Goal: Task Accomplishment & Management: Manage account settings

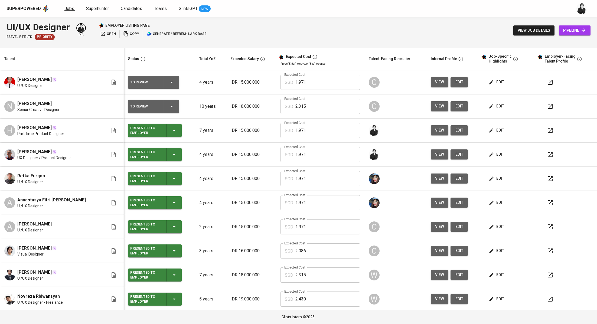
click at [72, 12] on link "Jobs" at bounding box center [69, 8] width 11 height 7
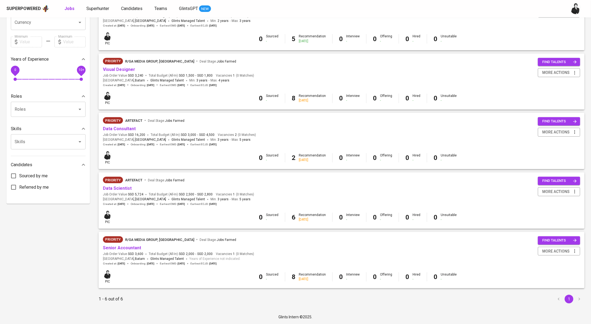
scroll to position [146, 0]
click at [128, 127] on link "Data Consultant" at bounding box center [119, 128] width 33 height 5
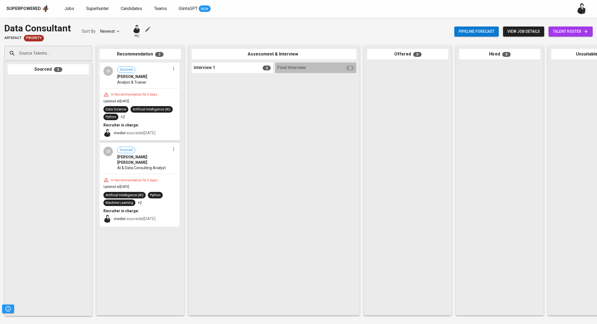
click at [555, 37] on div "Pipeline forecast view job details talent roster" at bounding box center [523, 32] width 138 height 20
click at [559, 32] on span "talent roster" at bounding box center [570, 31] width 35 height 7
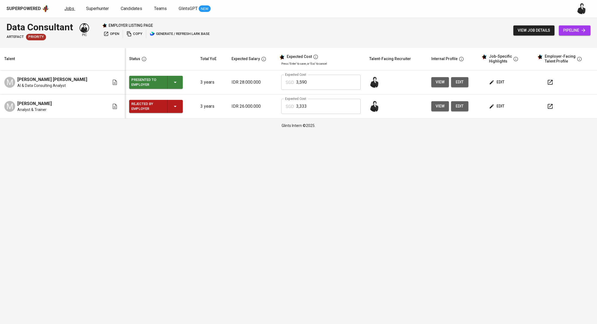
click at [64, 10] on span "Jobs" at bounding box center [69, 8] width 10 height 5
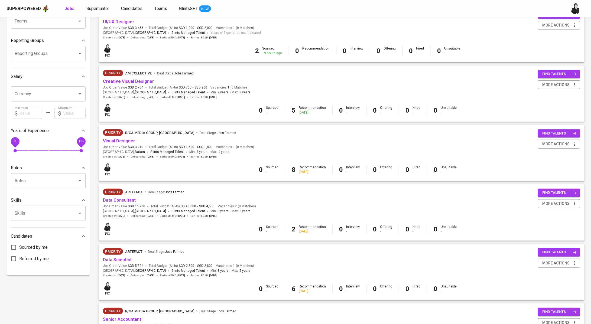
scroll to position [91, 0]
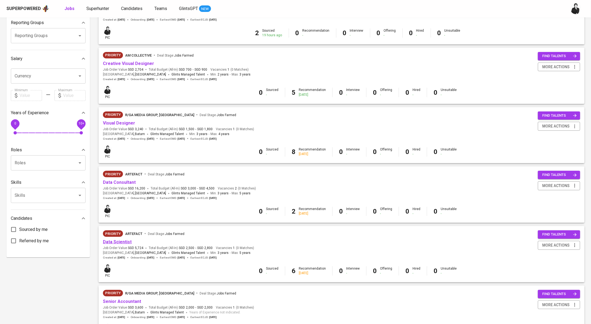
click at [128, 241] on link "Data Scientist" at bounding box center [117, 241] width 29 height 5
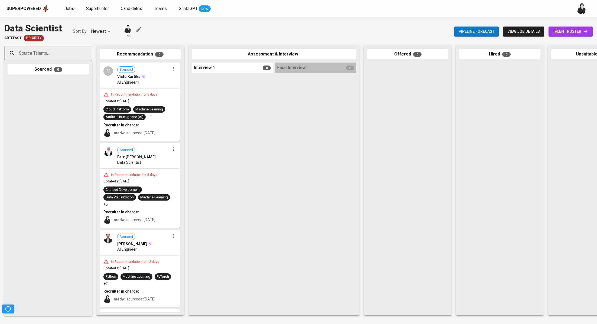
click at [557, 32] on span "talent roster" at bounding box center [570, 31] width 35 height 7
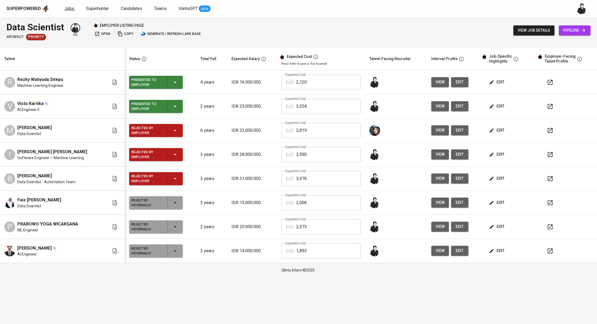
click at [71, 7] on span "Jobs" at bounding box center [69, 8] width 10 height 5
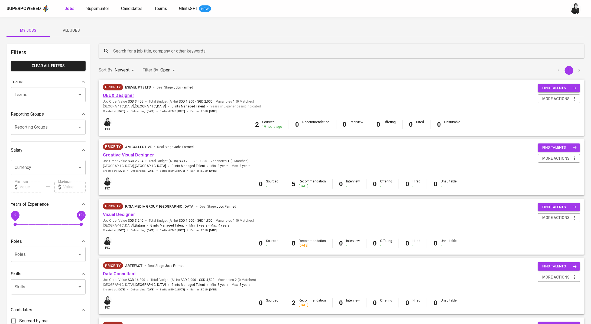
click at [124, 95] on link "UI/UX Designer" at bounding box center [118, 95] width 31 height 5
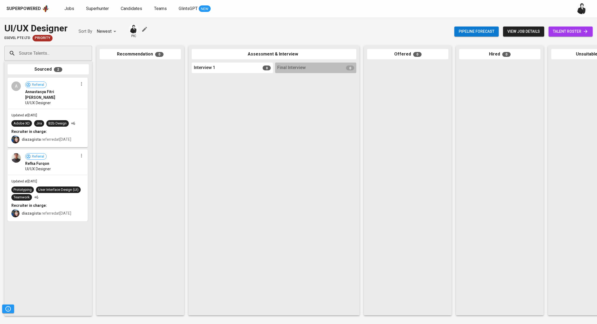
click at [581, 35] on span "talent roster" at bounding box center [570, 31] width 35 height 7
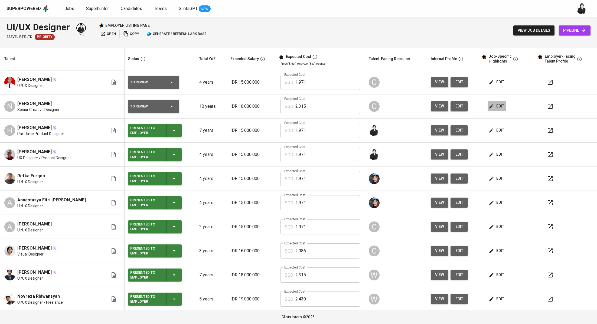
click at [490, 106] on span "edit" at bounding box center [497, 106] width 14 height 7
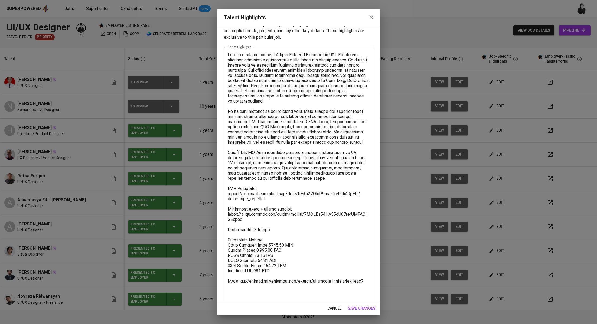
scroll to position [17, 0]
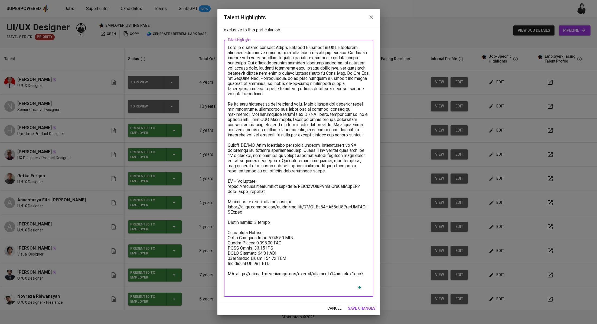
drag, startPoint x: 320, startPoint y: 283, endPoint x: 227, endPoint y: 279, distance: 93.2
click at [227, 279] on div "x Talent Highlights" at bounding box center [298, 168] width 149 height 257
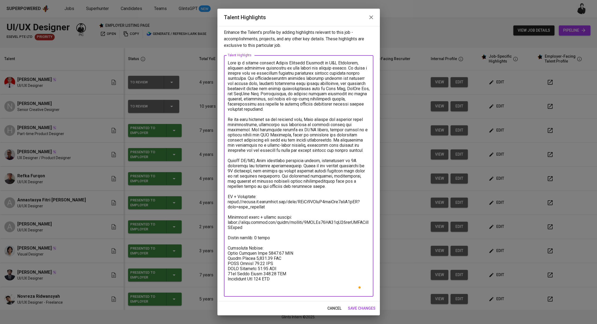
scroll to position [1, 0]
type textarea "Nico is a highly skilled Senior Creative Designer at H&M Indonesia, bringing ex…"
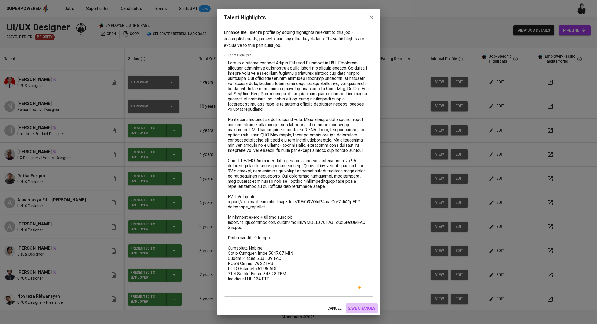
click at [362, 307] on span "save changes" at bounding box center [362, 308] width 28 height 7
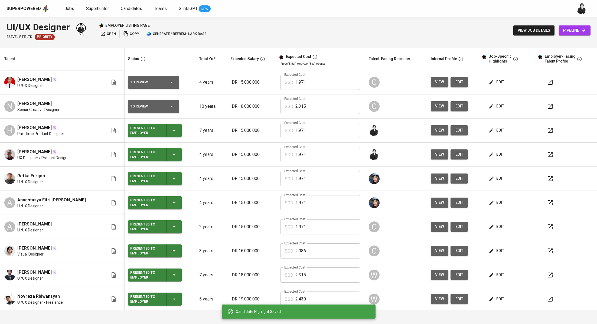
click at [168, 106] on div "To Review" at bounding box center [153, 106] width 47 height 13
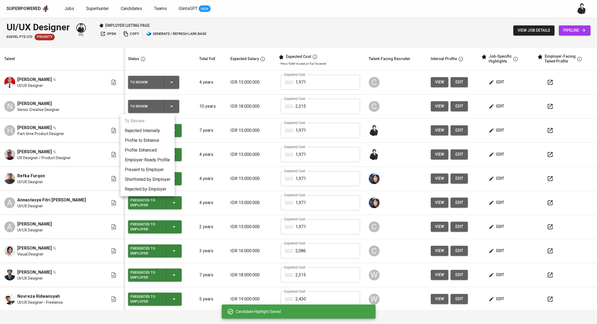
click at [153, 172] on li "Present to Employer" at bounding box center [147, 170] width 54 height 10
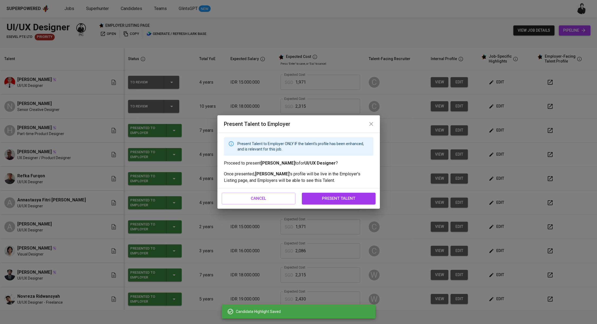
click at [326, 197] on span "present talent" at bounding box center [339, 198] width 62 height 7
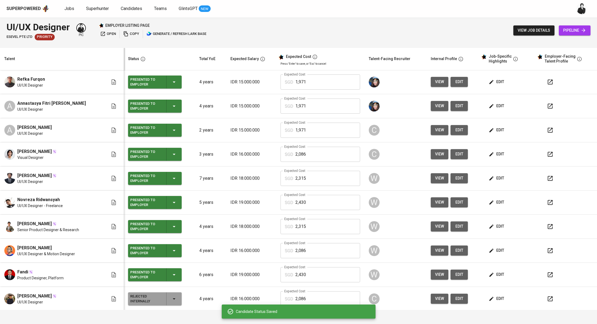
scroll to position [0, 0]
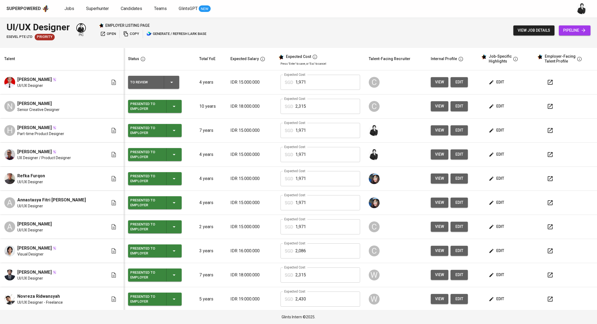
click at [494, 81] on span "edit" at bounding box center [497, 82] width 14 height 7
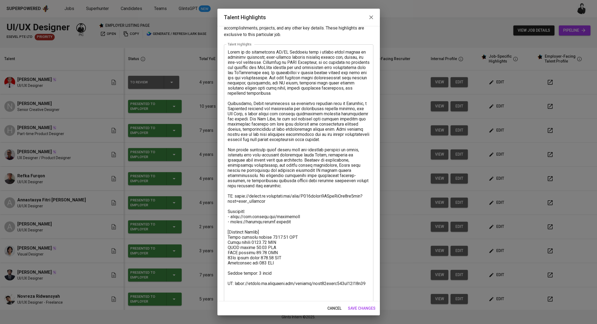
scroll to position [22, 0]
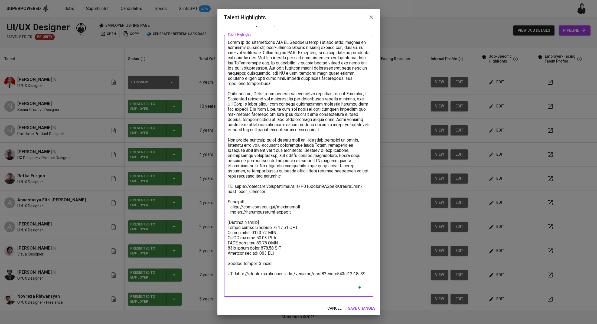
drag, startPoint x: 363, startPoint y: 290, endPoint x: 226, endPoint y: 284, distance: 137.1
click at [226, 284] on div "x Talent Highlights" at bounding box center [298, 166] width 149 height 262
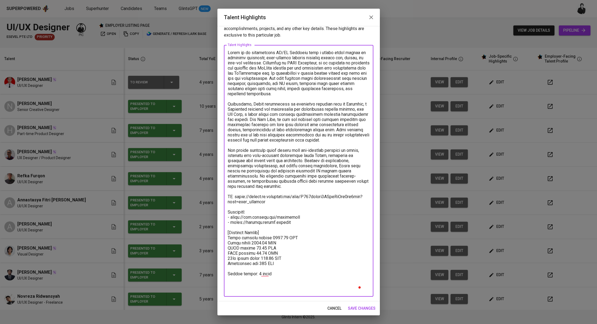
scroll to position [6, 0]
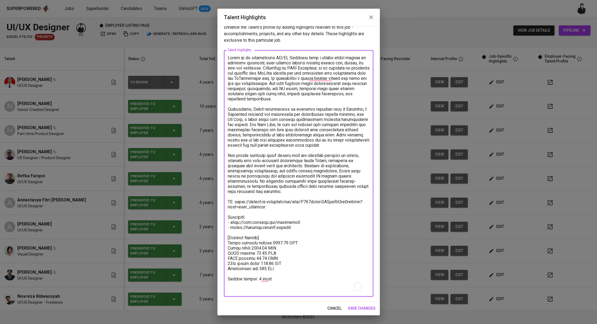
type textarea "Daffa is an experienced UI/UX Designer with a strong track record of creating i…"
click at [371, 312] on button "save changes" at bounding box center [362, 308] width 32 height 10
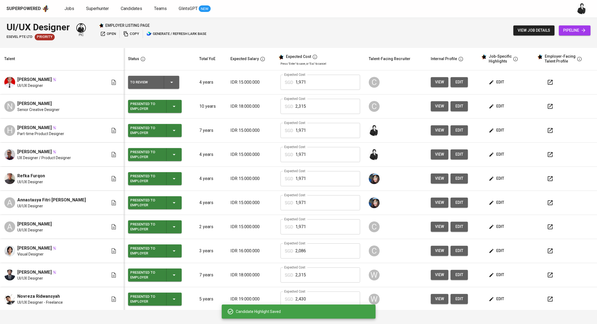
click at [170, 80] on button "To Review" at bounding box center [153, 82] width 51 height 13
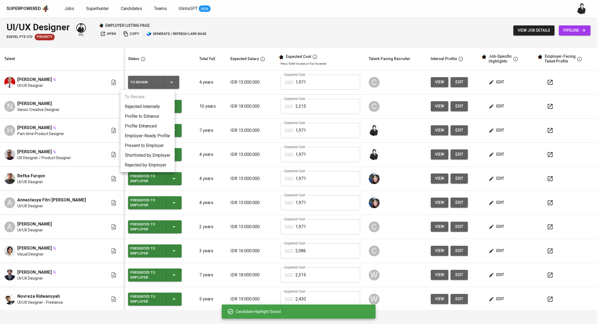
click at [151, 145] on li "Present to Employer" at bounding box center [147, 146] width 54 height 10
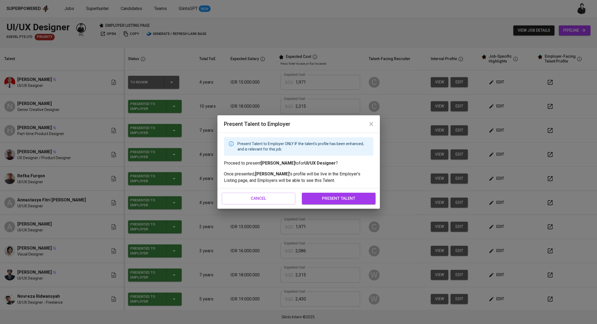
click at [336, 197] on span "present talent" at bounding box center [339, 198] width 62 height 7
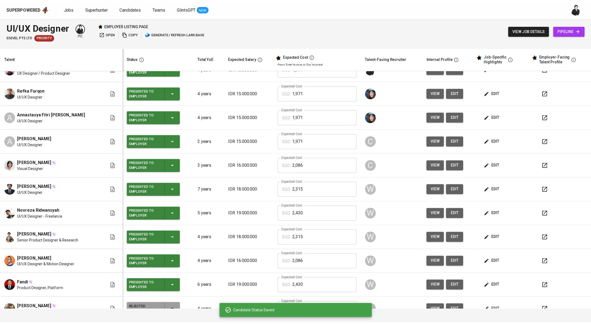
scroll to position [97, 0]
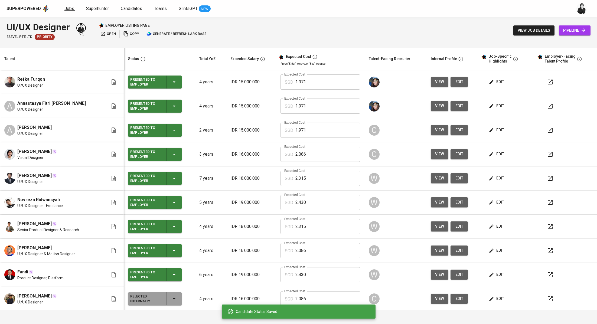
click at [69, 8] on span "Jobs" at bounding box center [69, 8] width 10 height 5
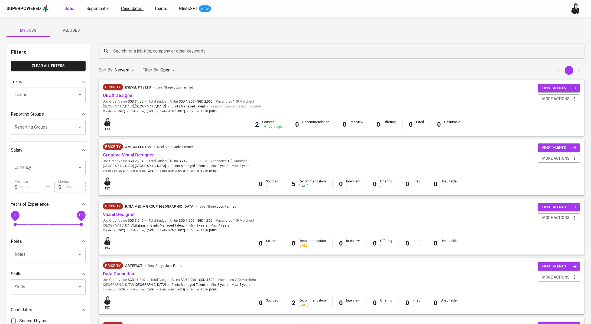
click at [125, 8] on span "Candidates" at bounding box center [131, 8] width 21 height 5
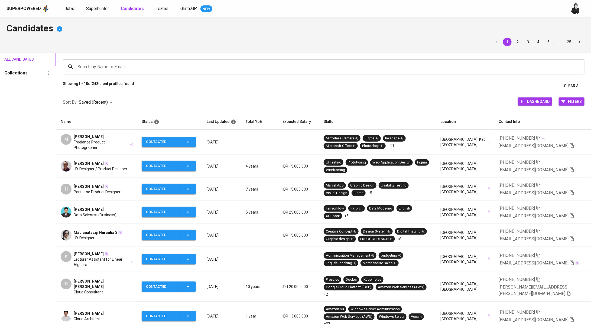
scroll to position [2, 0]
click at [103, 278] on span "Nasir Ahmad Nooruddin" at bounding box center [103, 283] width 59 height 11
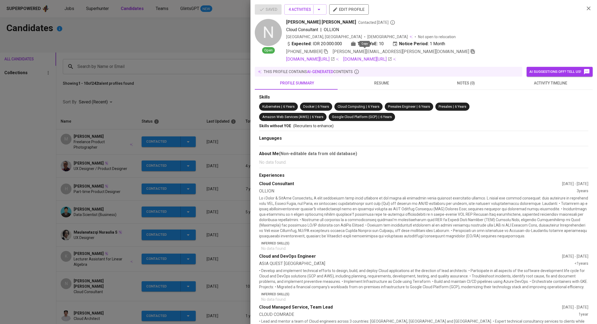
click at [470, 53] on icon "button" at bounding box center [472, 51] width 5 height 5
click at [199, 89] on div at bounding box center [298, 162] width 597 height 324
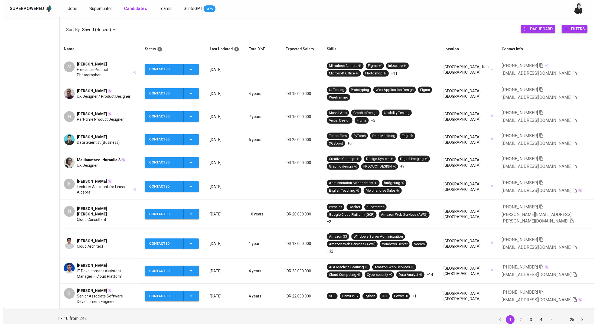
scroll to position [78, 0]
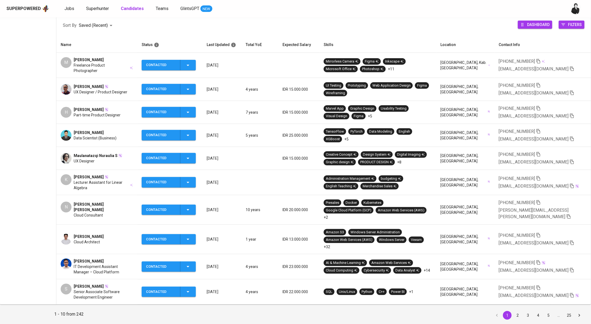
click at [99, 284] on div "Samuel" at bounding box center [103, 286] width 59 height 5
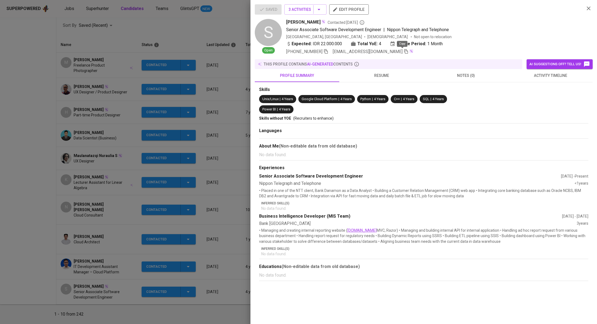
click at [404, 52] on icon "button" at bounding box center [406, 51] width 4 height 5
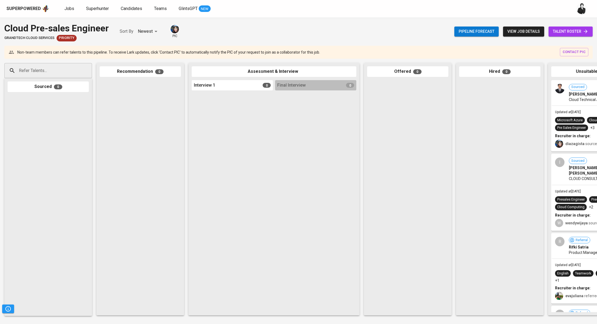
click at [571, 30] on span "talent roster" at bounding box center [570, 31] width 35 height 7
click at [563, 32] on span "talent roster" at bounding box center [570, 31] width 35 height 7
click at [65, 72] on input "Refer Talents..." at bounding box center [46, 71] width 57 height 10
paste input "[PERSON_NAME][EMAIL_ADDRESS][PERSON_NAME][DOMAIN_NAME]"
type input "[PERSON_NAME][EMAIL_ADDRESS][PERSON_NAME][DOMAIN_NAME]"
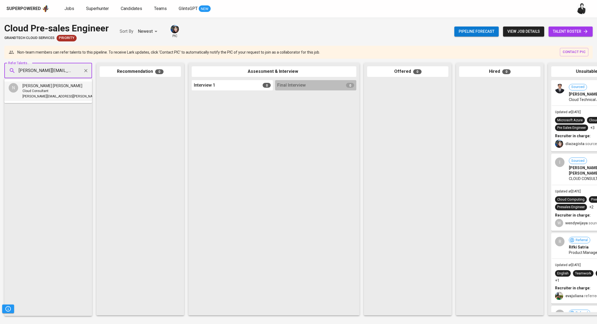
click at [56, 92] on div "Cloud Consultant" at bounding box center [72, 91] width 100 height 5
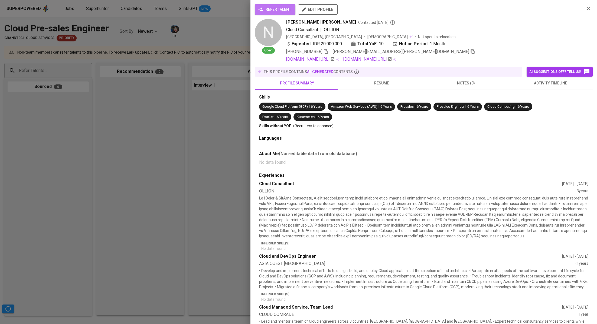
click at [273, 8] on span "refer talent" at bounding box center [275, 9] width 32 height 7
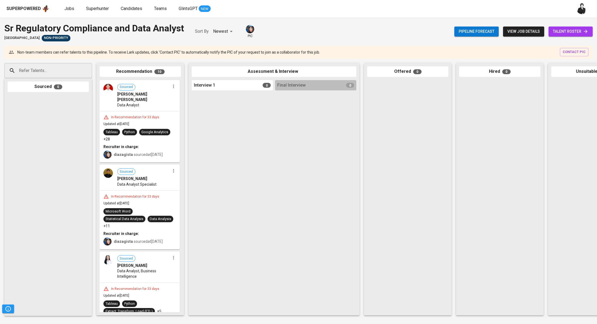
click at [76, 64] on div "Refer Talents..." at bounding box center [48, 70] width 88 height 15
paste input "[EMAIL_ADDRESS][DOMAIN_NAME]"
type input "[EMAIL_ADDRESS][DOMAIN_NAME]"
click at [60, 96] on span "[EMAIL_ADDRESS][DOMAIN_NAME]" at bounding box center [47, 96] width 51 height 5
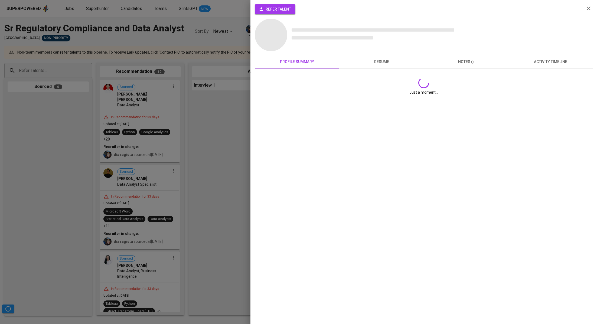
scroll to position [0, 0]
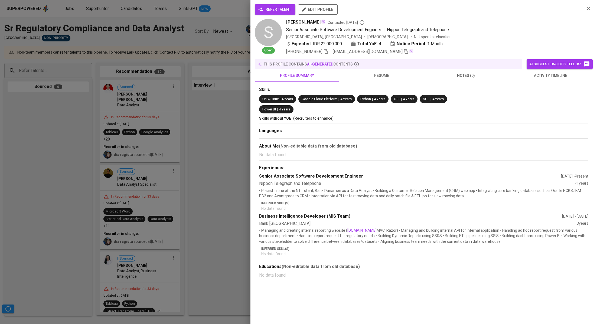
click at [281, 8] on span "refer talent" at bounding box center [275, 9] width 32 height 7
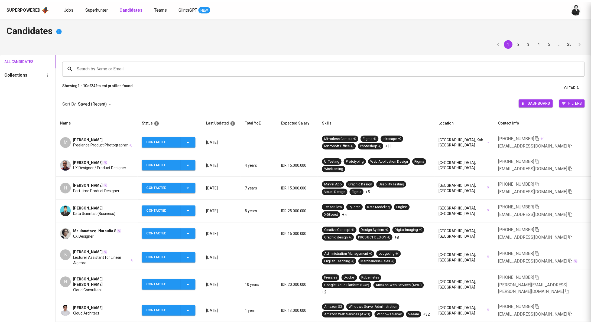
scroll to position [78, 0]
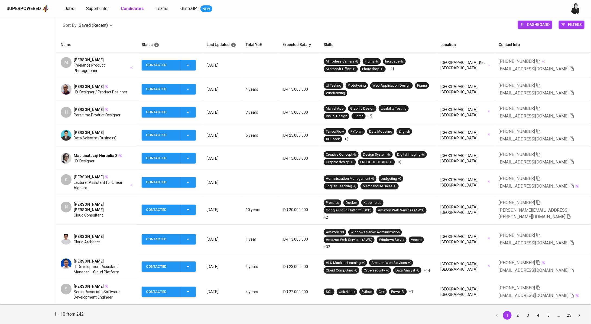
click at [90, 86] on span "[PERSON_NAME]" at bounding box center [89, 86] width 30 height 5
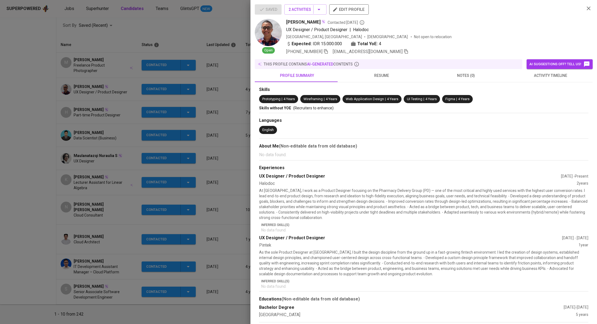
click at [404, 50] on icon "button" at bounding box center [406, 51] width 4 height 5
click at [182, 22] on div at bounding box center [298, 162] width 597 height 324
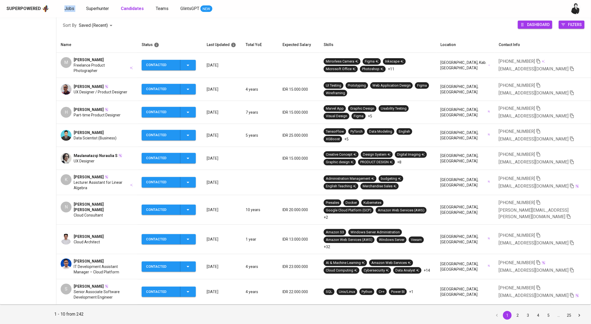
click at [94, 107] on span "[PERSON_NAME]" at bounding box center [89, 109] width 30 height 5
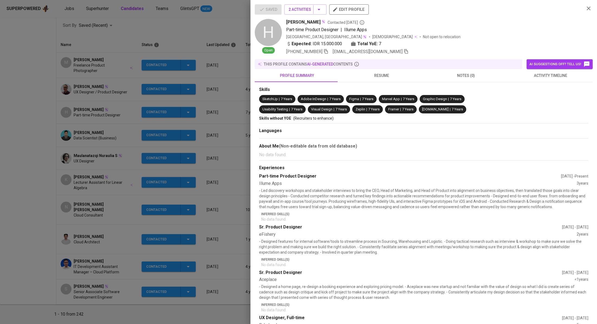
click at [404, 52] on icon "button" at bounding box center [406, 51] width 5 height 5
click at [210, 30] on div at bounding box center [298, 162] width 597 height 324
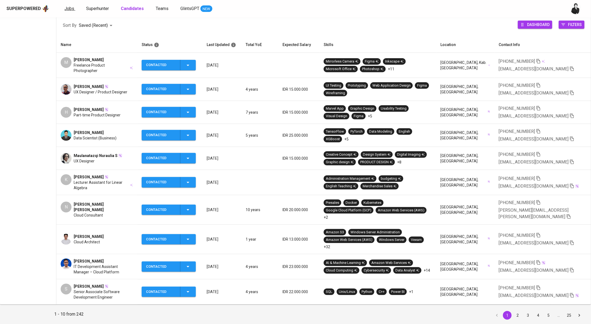
click at [67, 8] on span "Jobs" at bounding box center [69, 8] width 10 height 5
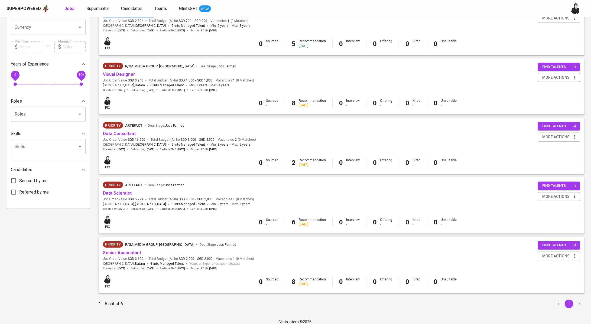
scroll to position [146, 0]
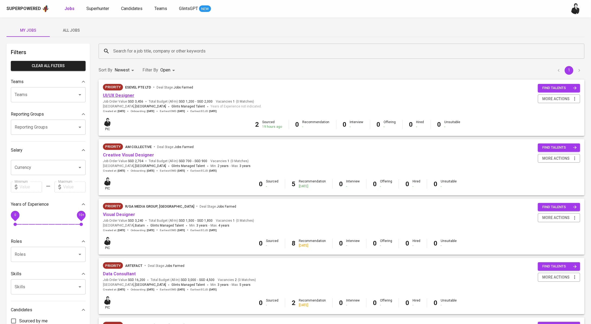
click at [127, 93] on link "UI/UX Designer" at bounding box center [118, 95] width 31 height 5
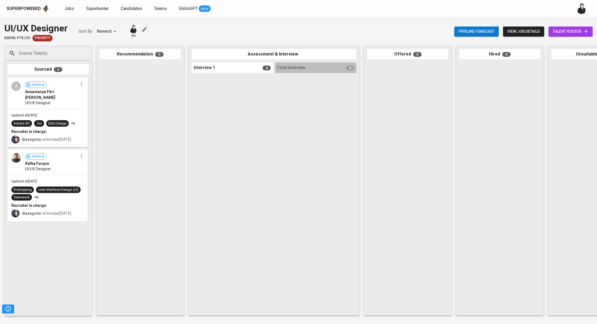
click at [76, 55] on div "Source Talents..." at bounding box center [48, 53] width 88 height 15
paste input "ekidarmawanmail@gmail.com"
type input "ekidarmawanmail@gmail.com"
click at [63, 65] on li "Eki Darmawan UX Designer / Product Designer ekidarmawanmail@gmail.com" at bounding box center [48, 73] width 88 height 19
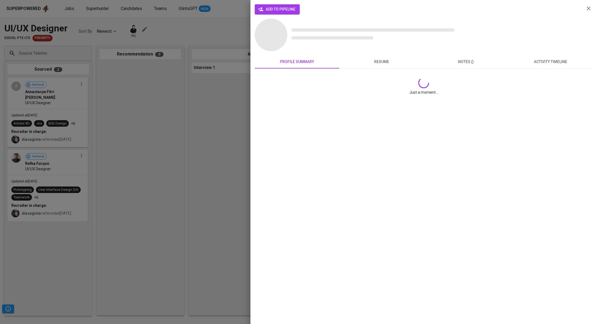
scroll to position [0, 0]
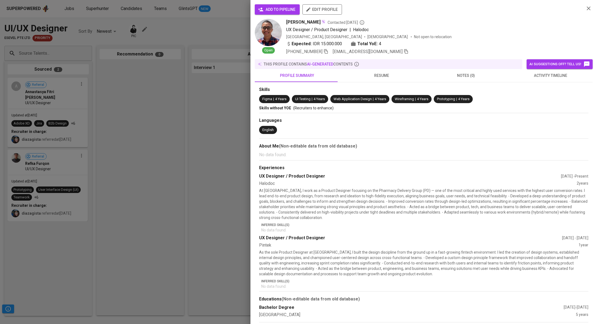
click at [285, 9] on span "add to pipeline" at bounding box center [277, 9] width 36 height 7
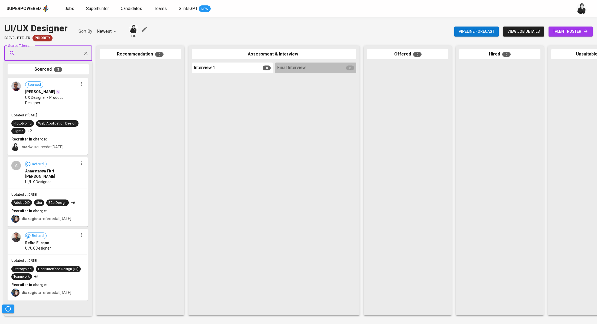
paste input "ernandostr@gmail.com"
type input "ernandostr@gmail.com"
click at [57, 72] on span "Part-time Product Designer" at bounding box center [42, 73] width 40 height 5
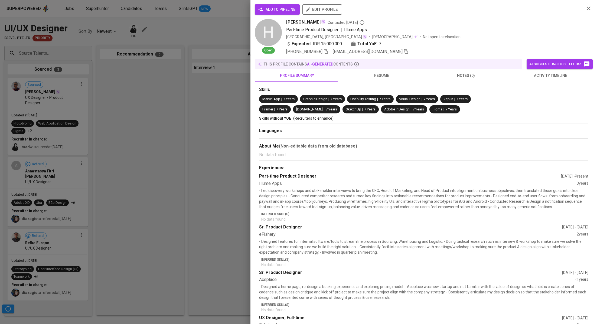
click at [288, 7] on span "add to pipeline" at bounding box center [277, 9] width 36 height 7
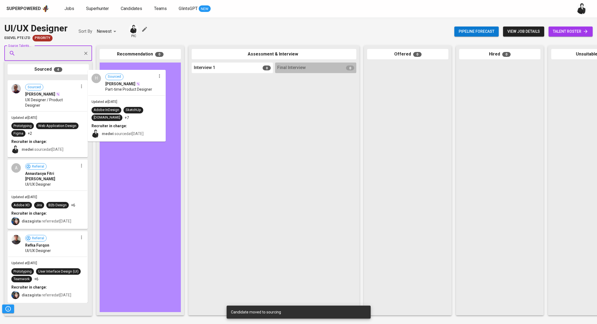
drag, startPoint x: 52, startPoint y: 123, endPoint x: 135, endPoint y: 114, distance: 83.8
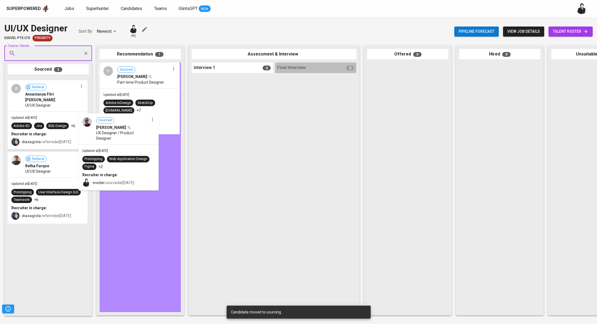
drag, startPoint x: 58, startPoint y: 114, endPoint x: 131, endPoint y: 149, distance: 81.5
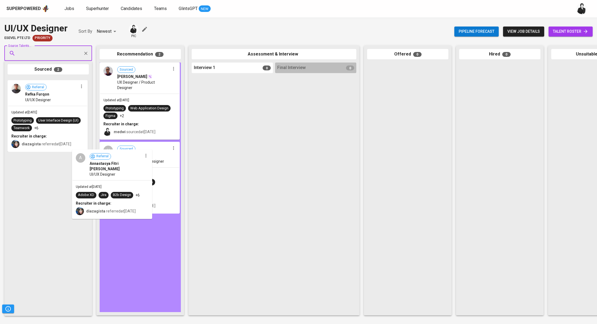
drag, startPoint x: 60, startPoint y: 109, endPoint x: 131, endPoint y: 187, distance: 106.0
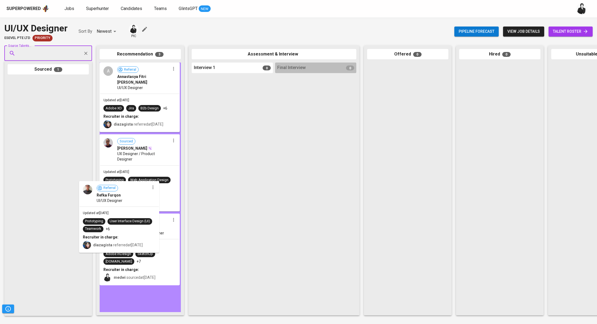
drag, startPoint x: 62, startPoint y: 110, endPoint x: 139, endPoint y: 220, distance: 133.7
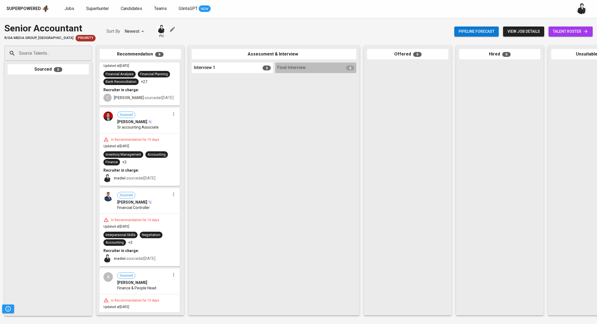
scroll to position [269, 0]
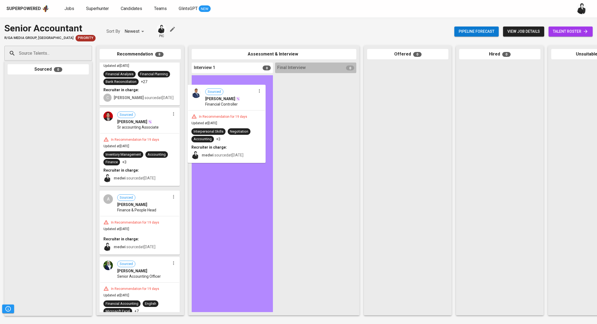
drag, startPoint x: 148, startPoint y: 198, endPoint x: 238, endPoint y: 94, distance: 137.4
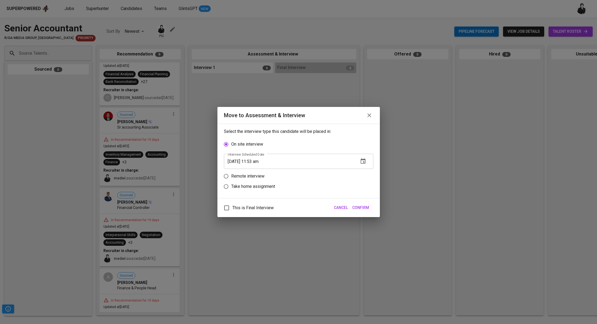
click at [240, 176] on p "Remote interview" at bounding box center [247, 176] width 33 height 6
click at [231, 176] on input "Remote interview" at bounding box center [226, 176] width 10 height 10
radio input "true"
click at [256, 170] on input "08/14/2025 11:53 am" at bounding box center [289, 171] width 130 height 15
type input "08/14/2025 10:54 am"
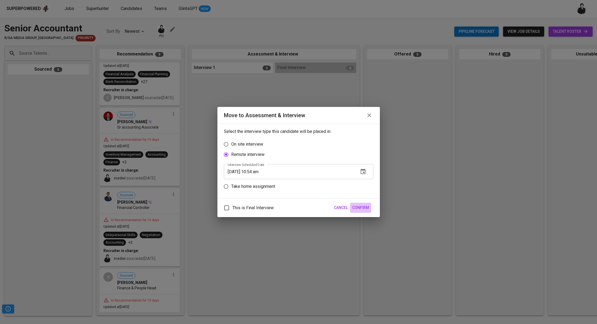
click at [370, 208] on button "Confirm" at bounding box center [360, 208] width 21 height 10
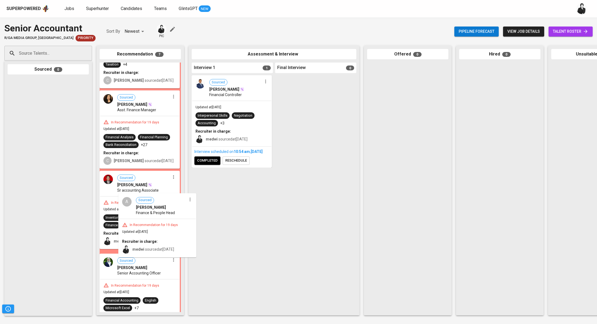
scroll to position [170, 0]
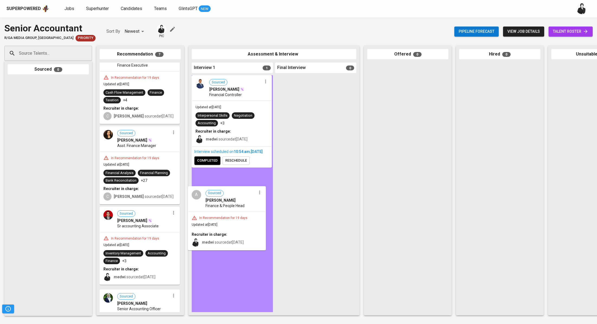
drag, startPoint x: 154, startPoint y: 198, endPoint x: 247, endPoint y: 192, distance: 93.0
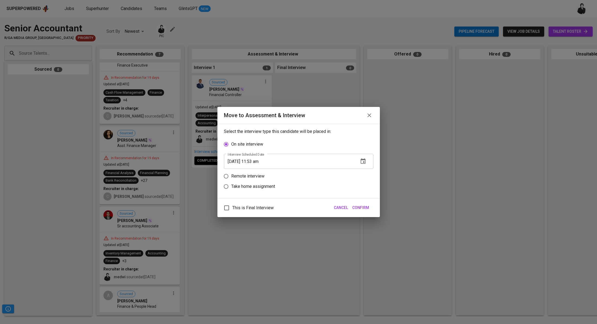
click at [257, 178] on p "Remote interview" at bounding box center [247, 176] width 33 height 6
click at [231, 178] on input "Remote interview" at bounding box center [226, 176] width 10 height 10
radio input "true"
click at [256, 171] on input "08/14/2025 11:53 am" at bounding box center [289, 171] width 130 height 15
type input "08/14/2025 10:54 am"
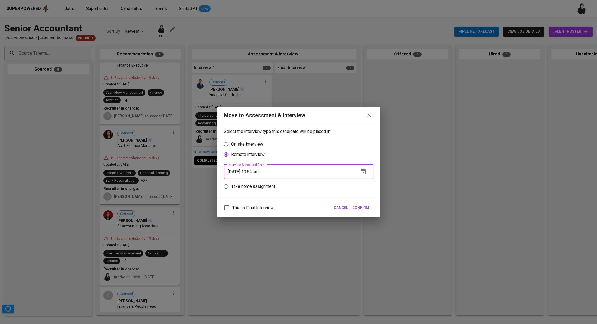
click at [367, 209] on span "Confirm" at bounding box center [360, 207] width 17 height 7
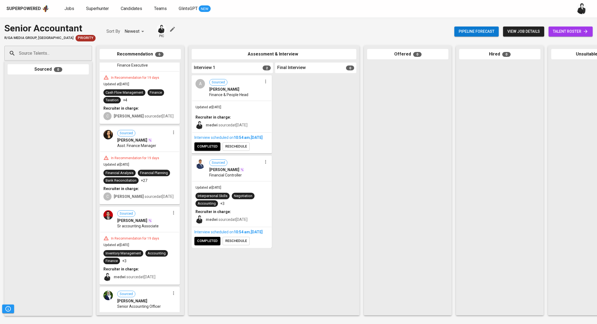
scroll to position [0, 0]
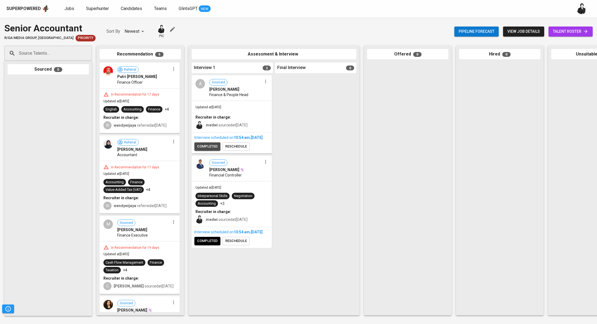
click at [215, 150] on span "completed" at bounding box center [207, 146] width 21 height 6
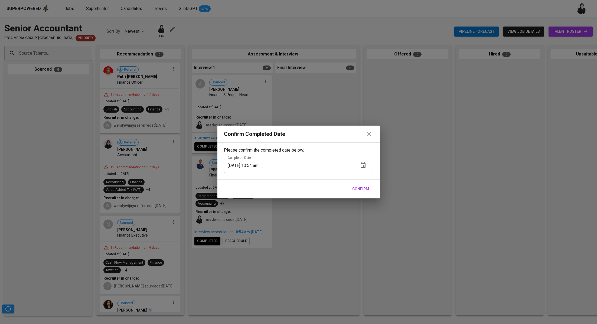
click at [366, 188] on span "Confirm" at bounding box center [360, 189] width 17 height 7
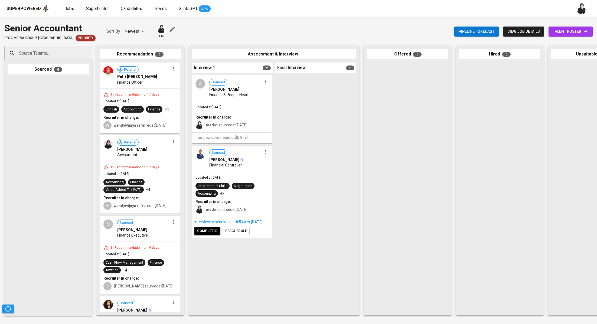
click at [210, 254] on div "A Sourced Azhan Rounaldo Finance & People Head Updated at Aug 14, 2025 Recruite…" at bounding box center [232, 193] width 81 height 237
click at [210, 234] on span "completed" at bounding box center [207, 231] width 21 height 6
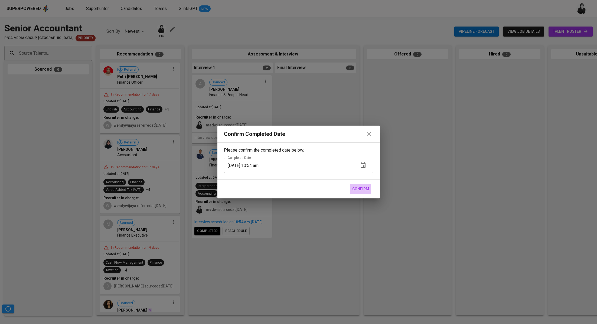
click at [361, 184] on button "Confirm" at bounding box center [360, 189] width 21 height 10
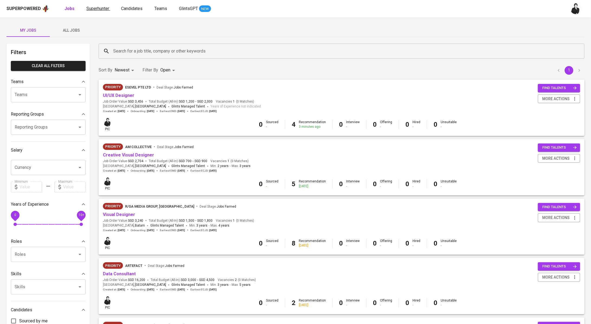
click at [98, 11] on span "Superhunter" at bounding box center [97, 8] width 23 height 5
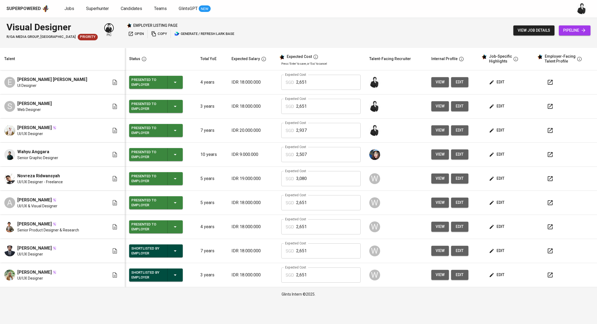
click at [549, 276] on icon "button" at bounding box center [550, 275] width 5 height 5
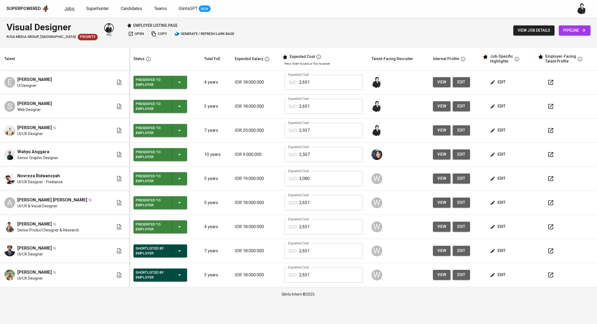
click at [66, 8] on span "Jobs" at bounding box center [69, 8] width 10 height 5
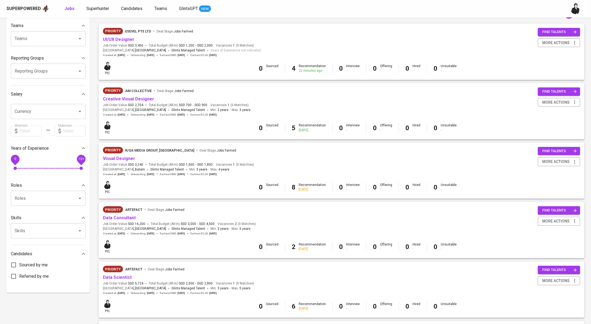
scroll to position [79, 0]
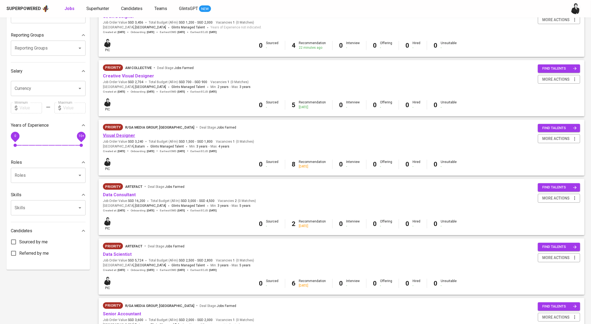
click at [131, 136] on link "Visual Designer" at bounding box center [119, 135] width 32 height 5
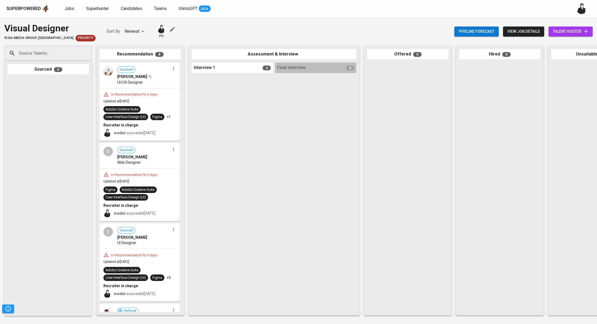
click at [565, 30] on span "talent roster" at bounding box center [570, 31] width 35 height 7
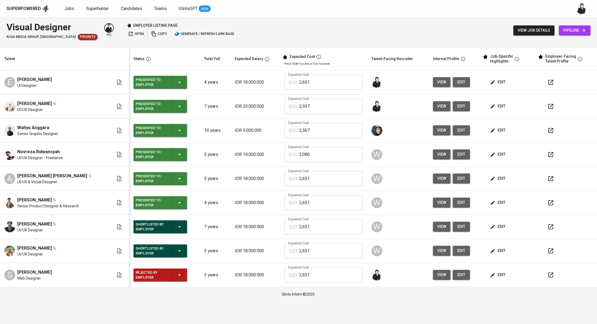
click at [548, 274] on icon "button" at bounding box center [550, 275] width 5 height 5
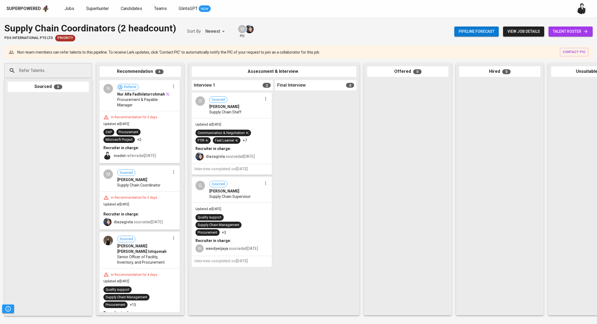
click at [565, 31] on span "talent roster" at bounding box center [570, 31] width 35 height 7
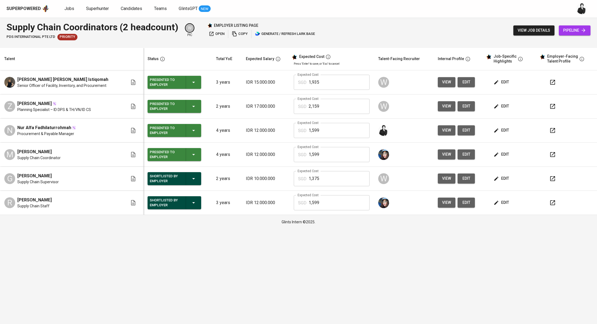
click at [549, 181] on icon "button" at bounding box center [552, 178] width 6 height 6
click at [66, 9] on span "Jobs" at bounding box center [69, 8] width 10 height 5
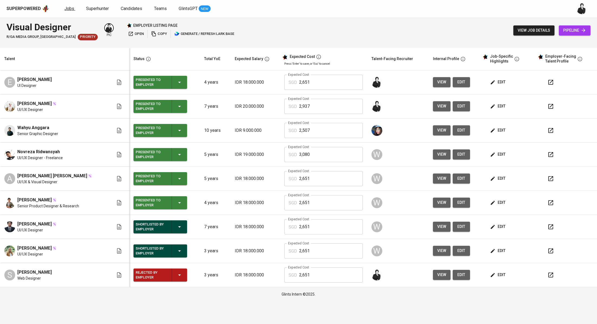
click at [69, 8] on span "Jobs" at bounding box center [69, 8] width 10 height 5
